Goal: Use online tool/utility: Utilize a website feature to perform a specific function

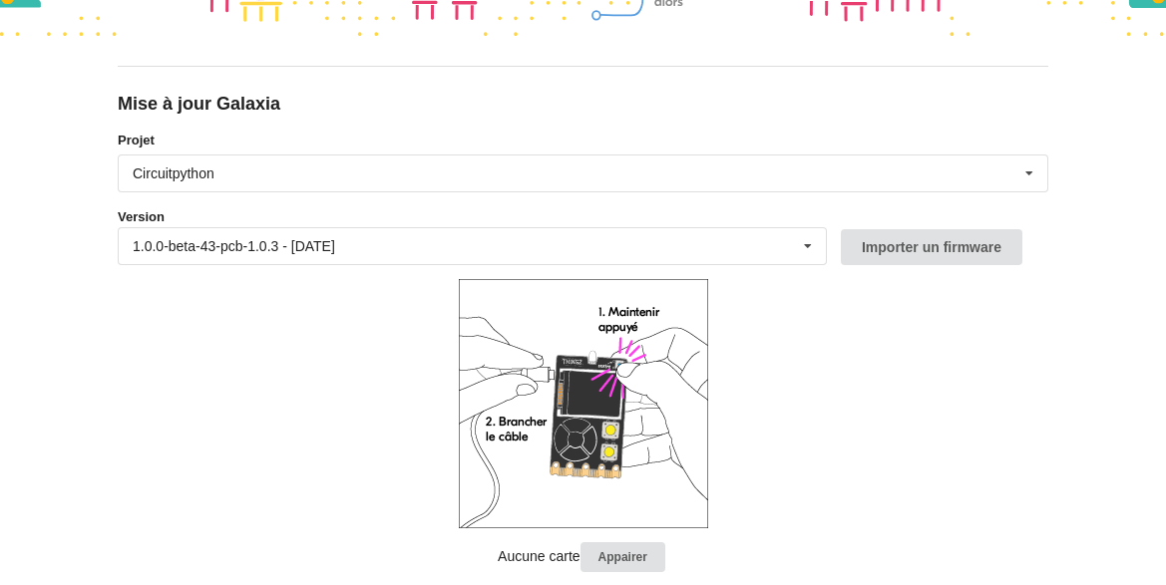
scroll to position [198, 0]
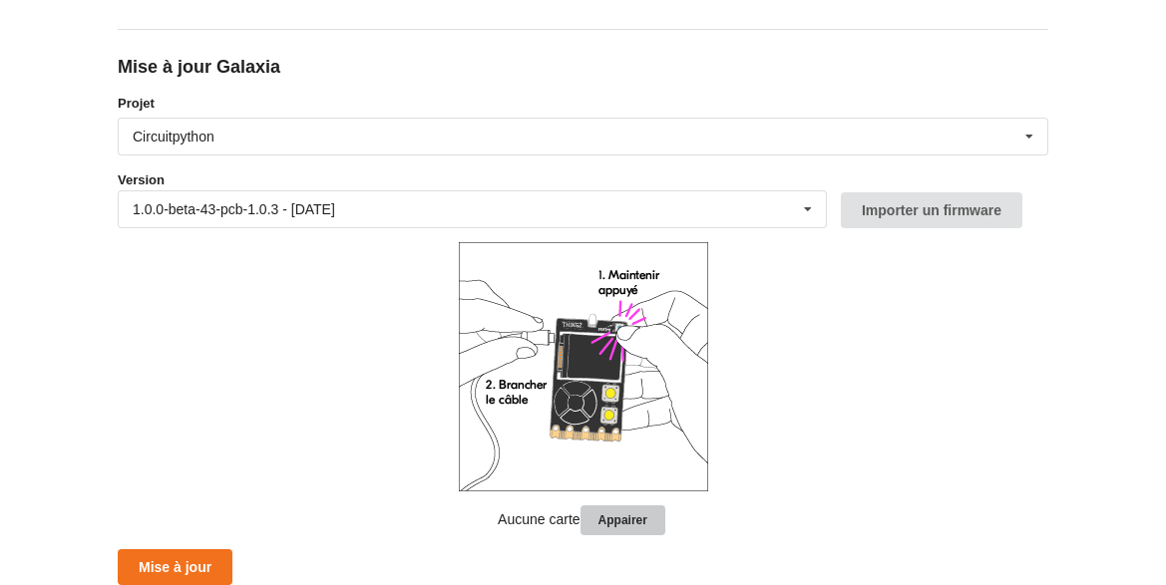
click at [622, 517] on button "Appairer" at bounding box center [622, 521] width 85 height 31
click at [614, 513] on button "Appairer" at bounding box center [622, 521] width 85 height 31
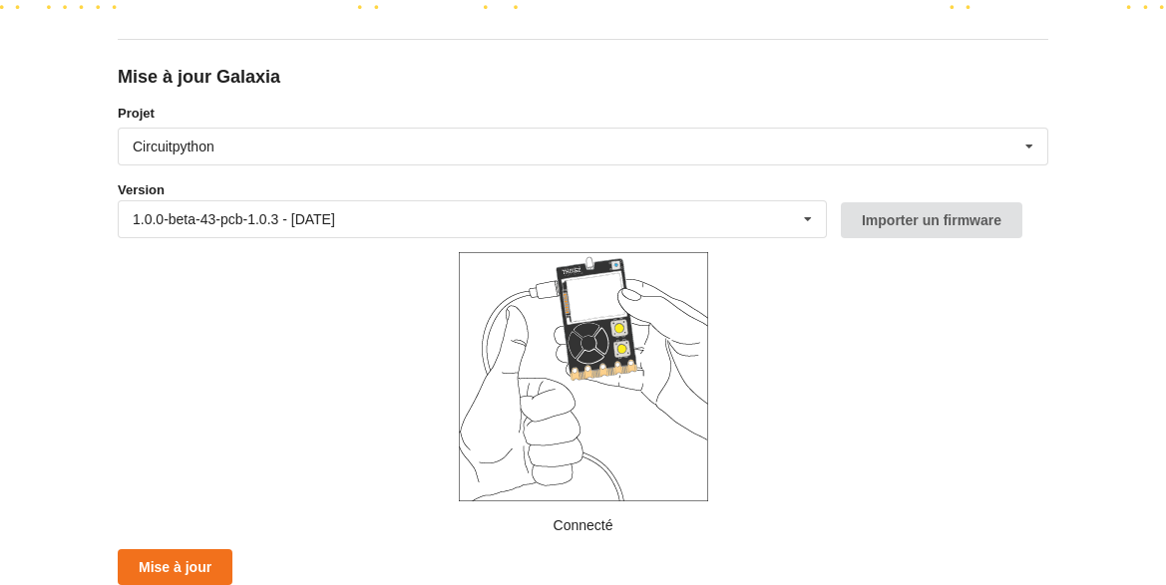
scroll to position [188, 0]
click at [274, 136] on div "Circuitpython Micropython Circuitpython" at bounding box center [583, 147] width 930 height 38
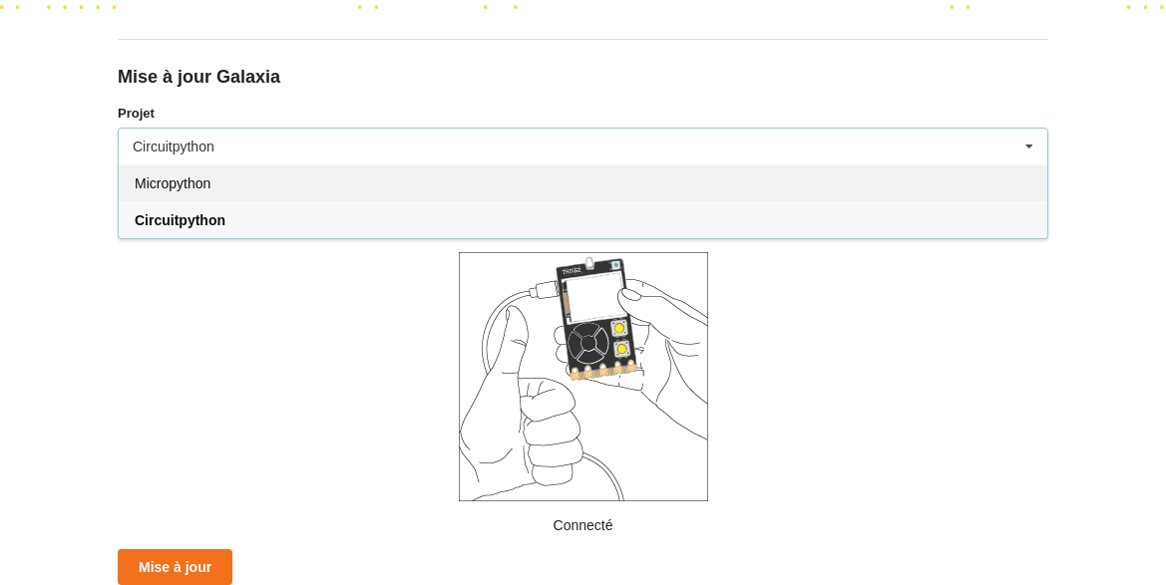
click at [210, 189] on span "Micropython" at bounding box center [173, 183] width 76 height 16
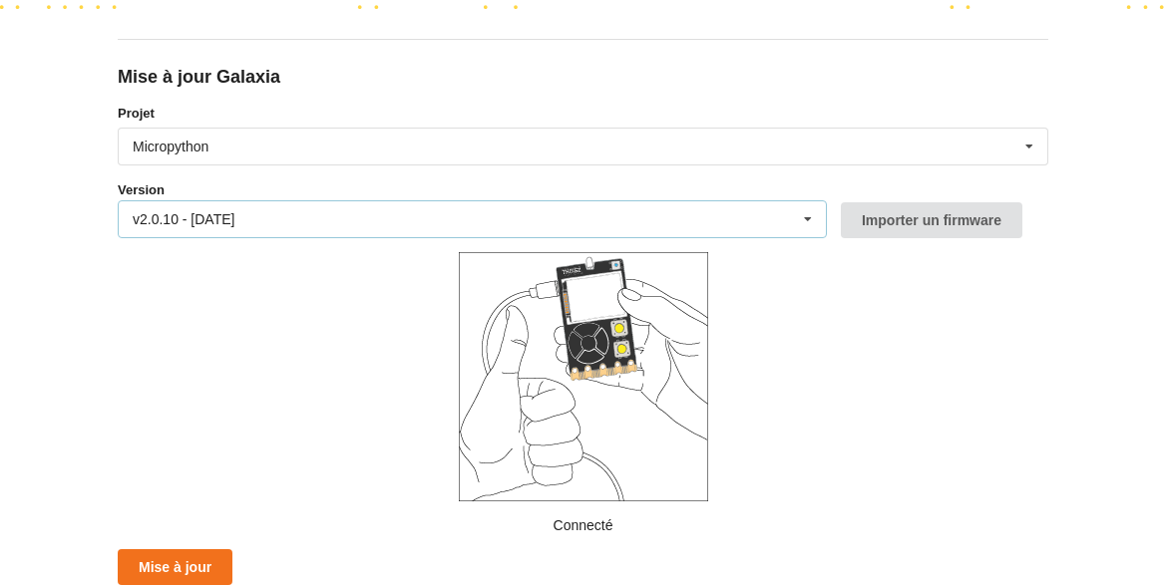
click at [232, 223] on div "v2.0.10 - [DATE]" at bounding box center [184, 219] width 102 height 14
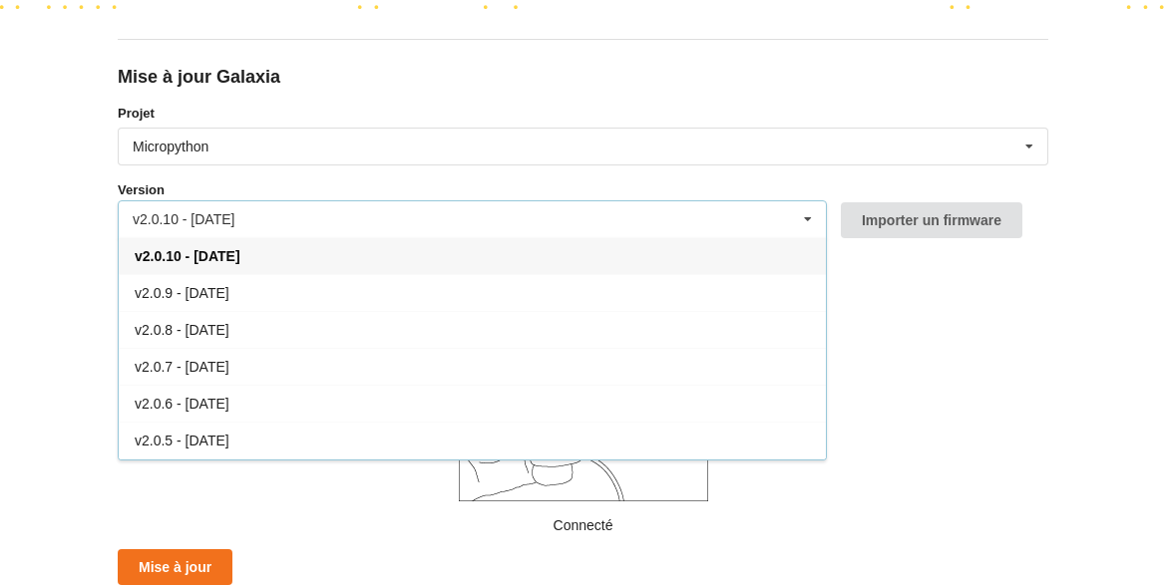
click at [23, 345] on div "Mise à jour Galaxia Projet Micropython Micropython Circuitpython Version v2.0.1…" at bounding box center [583, 104] width 1166 height 585
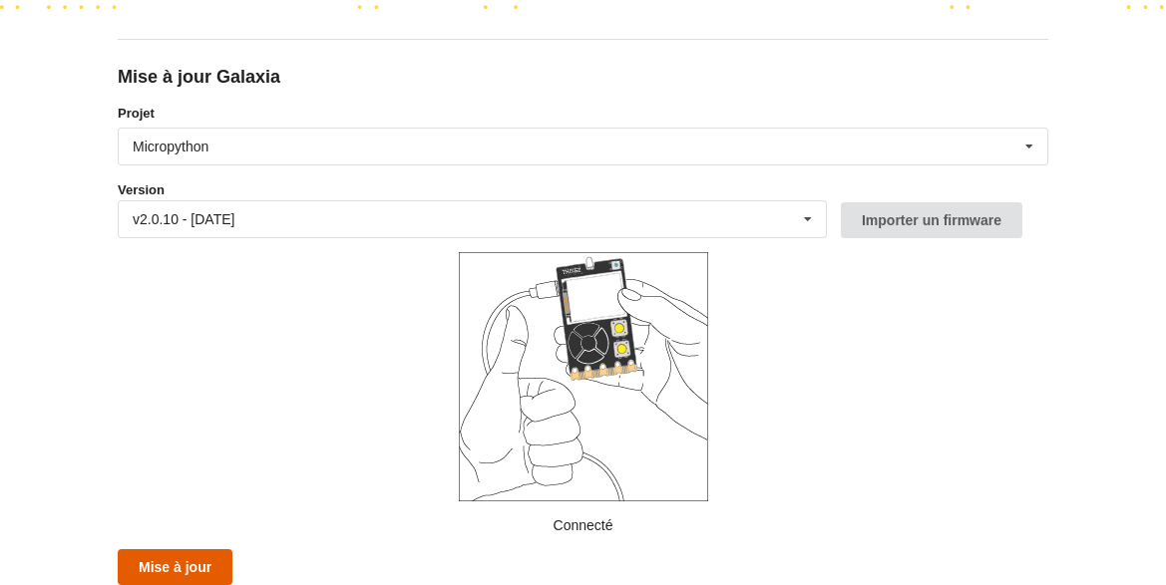
click at [179, 572] on button "Mise à jour" at bounding box center [175, 567] width 115 height 36
click at [164, 567] on button "Mise à jour" at bounding box center [175, 567] width 115 height 36
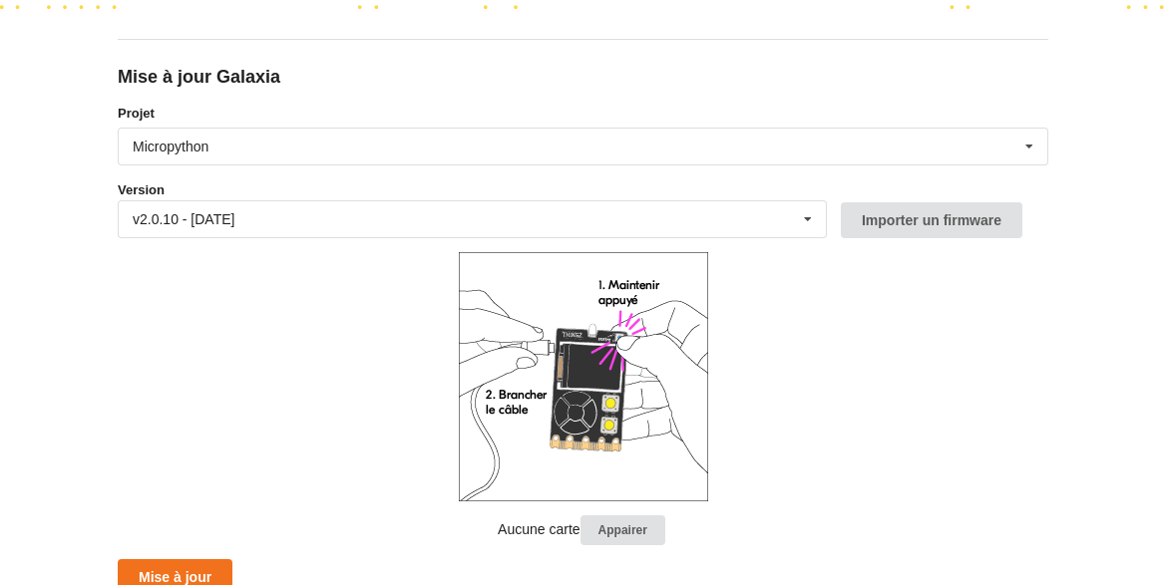
click at [1040, 495] on form "Projet Micropython Micropython Circuitpython Version v2.0.10 - [DATE] v2.0.10 -…" at bounding box center [583, 350] width 930 height 493
click at [1058, 397] on html "Mise à jour Galaxia Projet Micropython Micropython Circuitpython Version v2.0.1…" at bounding box center [583, 104] width 1166 height 585
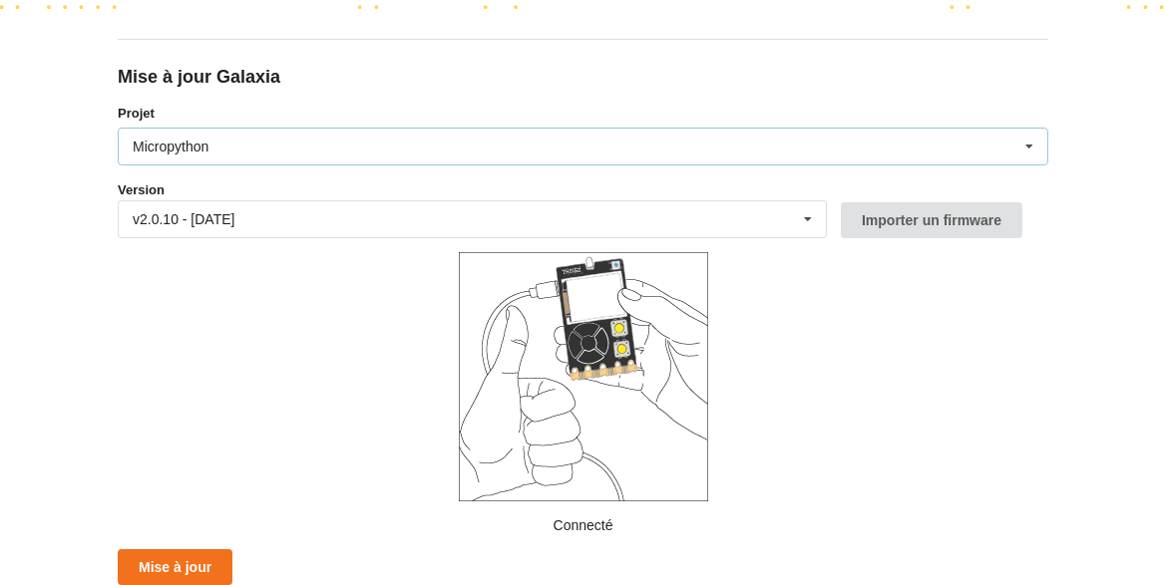
click at [221, 147] on div "Micropython Micropython Circuitpython" at bounding box center [583, 147] width 930 height 38
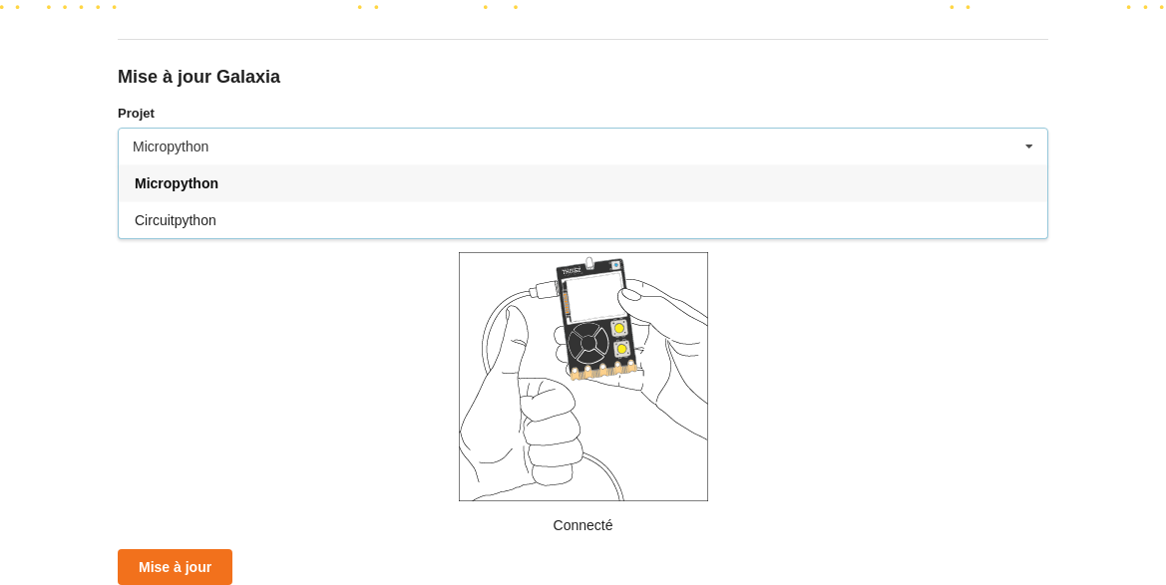
click at [205, 181] on span "Micropython" at bounding box center [177, 183] width 84 height 16
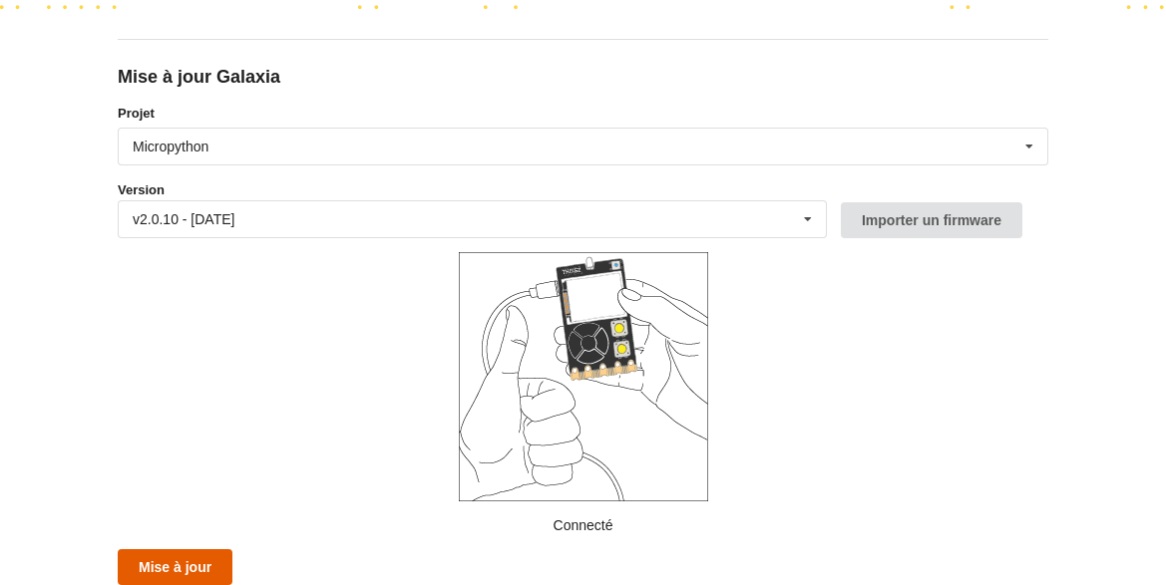
click at [170, 566] on button "Mise à jour" at bounding box center [175, 567] width 115 height 36
